Goal: Information Seeking & Learning: Learn about a topic

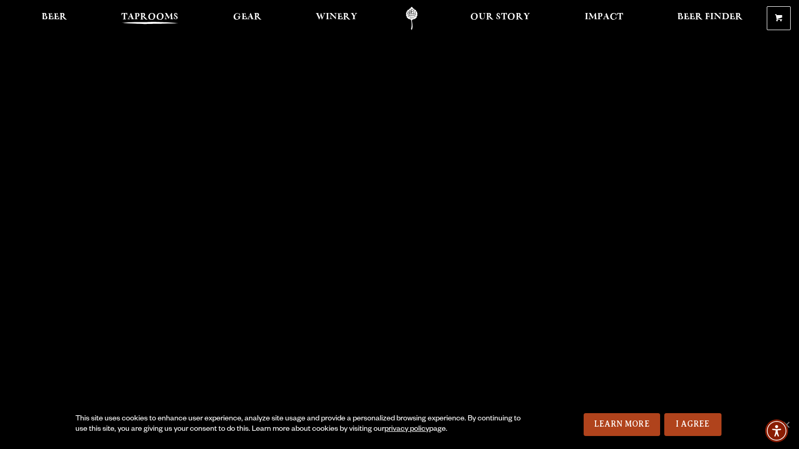
click at [157, 18] on span "Taprooms" at bounding box center [149, 17] width 57 height 8
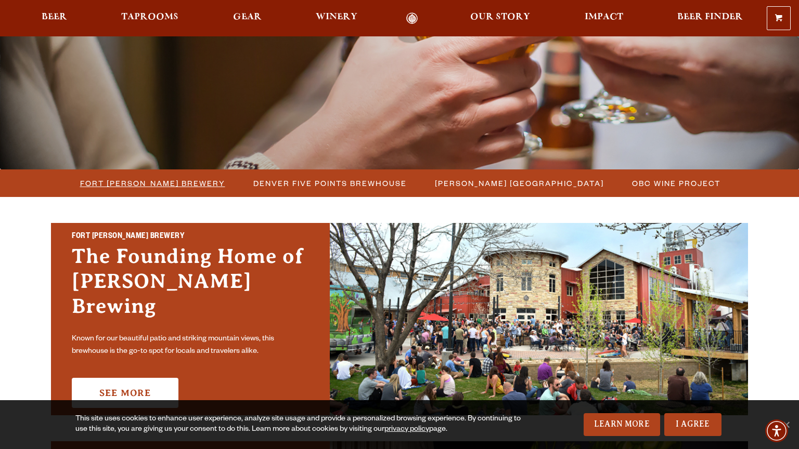
scroll to position [185, 0]
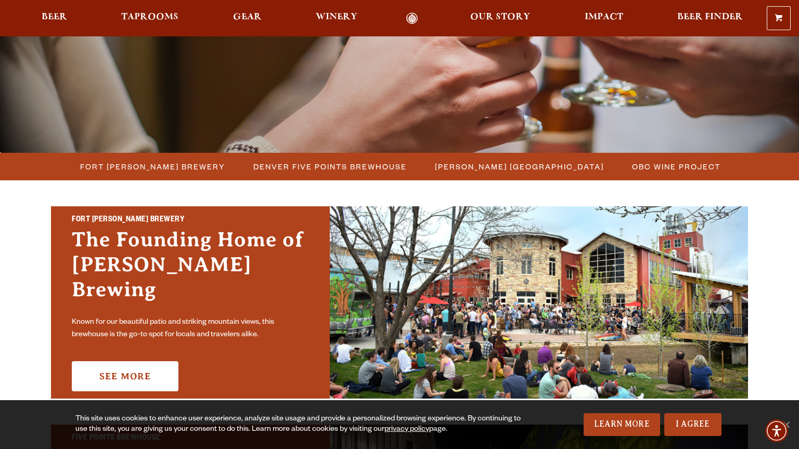
click at [179, 269] on h3 "The Founding Home of Odell Brewing" at bounding box center [190, 269] width 237 height 85
click at [130, 371] on link "See More" at bounding box center [125, 376] width 107 height 30
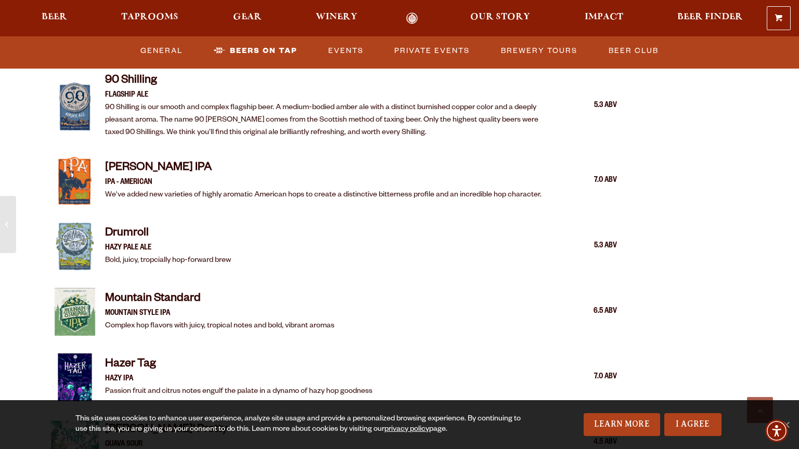
scroll to position [1302, 0]
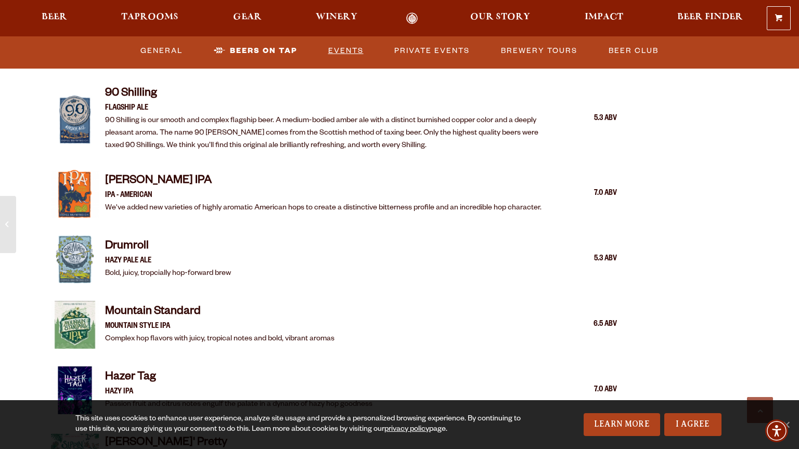
click at [338, 51] on link "Events" at bounding box center [346, 51] width 44 height 24
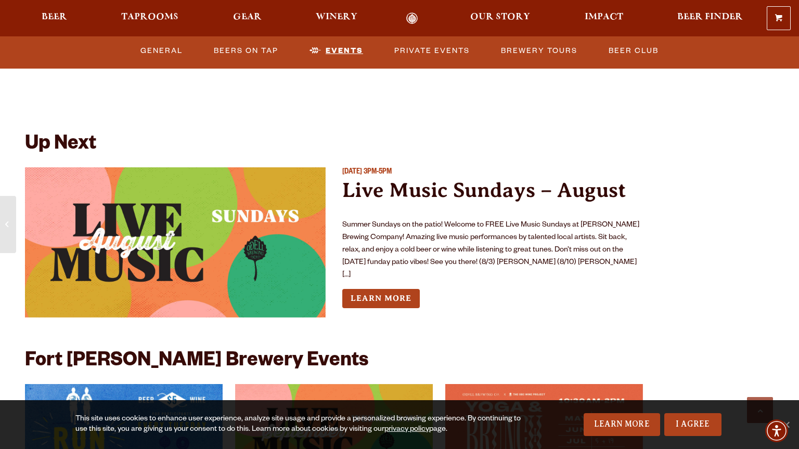
scroll to position [3768, 0]
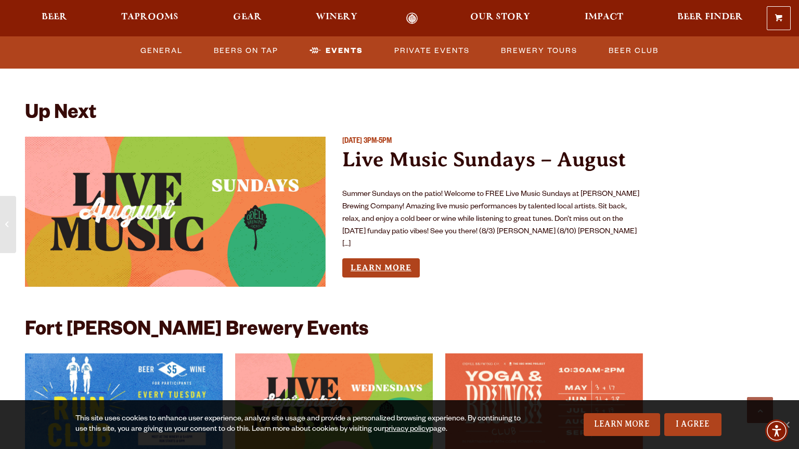
click at [377, 258] on link "Learn More" at bounding box center [380, 267] width 77 height 19
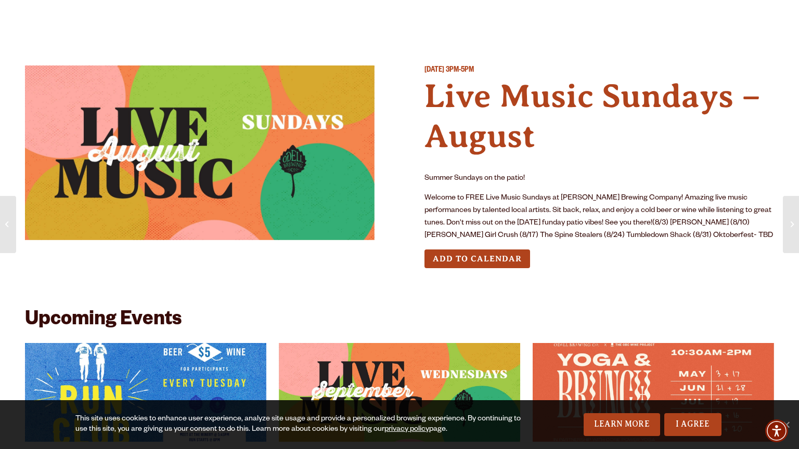
drag, startPoint x: 596, startPoint y: 236, endPoint x: 528, endPoint y: 238, distance: 67.1
click at [528, 238] on p "Welcome to FREE Live Music Sundays at Odell Brewing Company! Amazing live music…" at bounding box center [599, 217] width 350 height 50
click at [678, 140] on h4 "Live Music Sundays – August" at bounding box center [599, 116] width 350 height 80
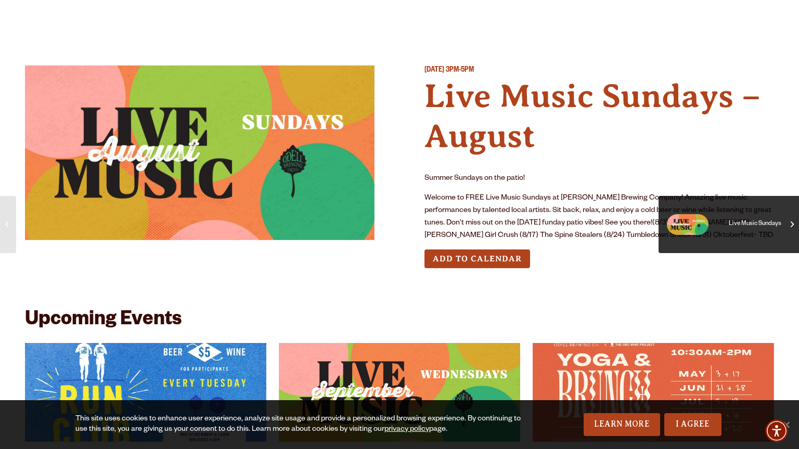
click at [756, 222] on span "Live Music Sundays" at bounding box center [744, 225] width 73 height 42
